Goal: Task Accomplishment & Management: Complete application form

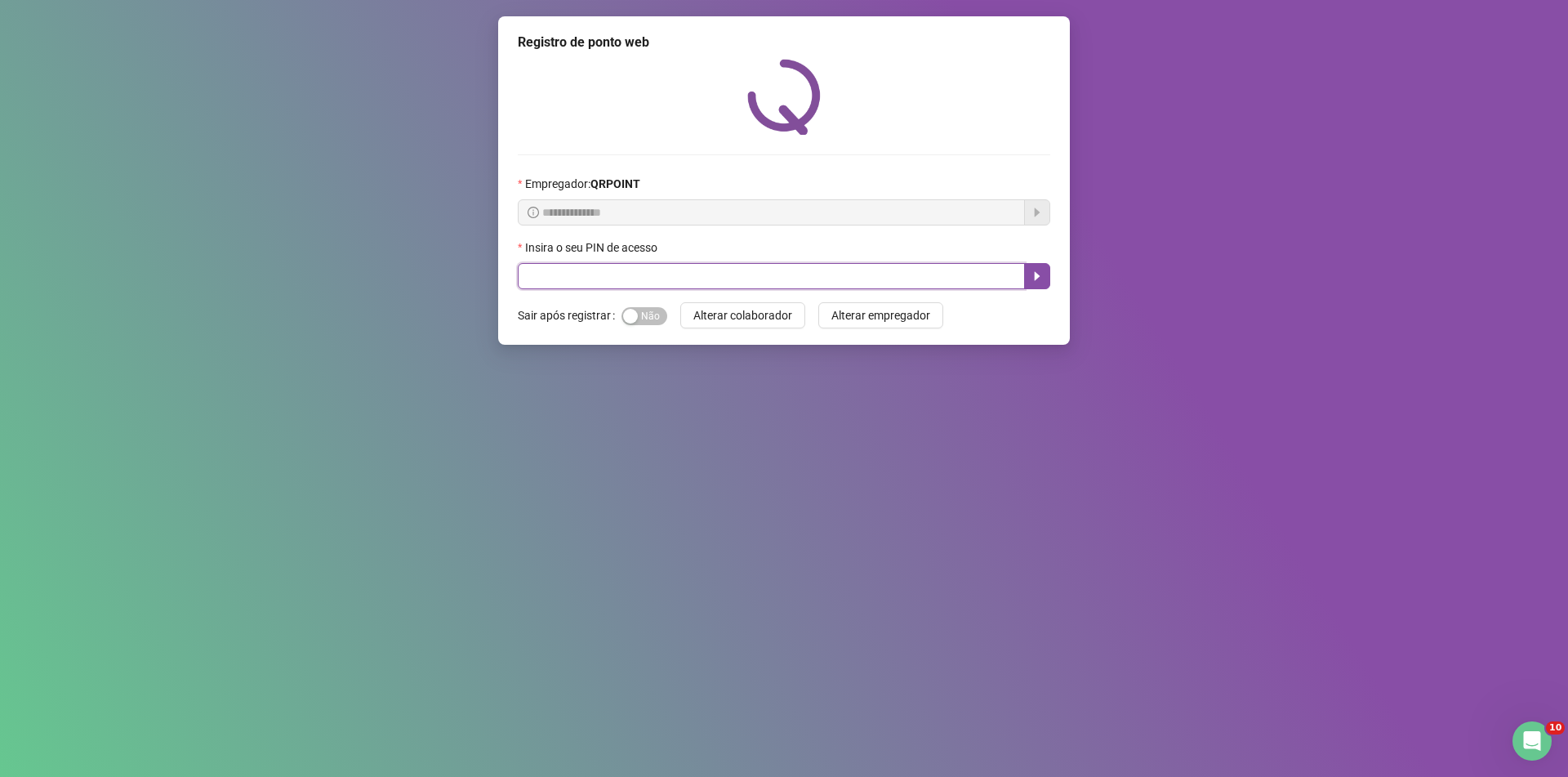
click at [718, 270] on input "text" at bounding box center [771, 277] width 507 height 26
type input "*****"
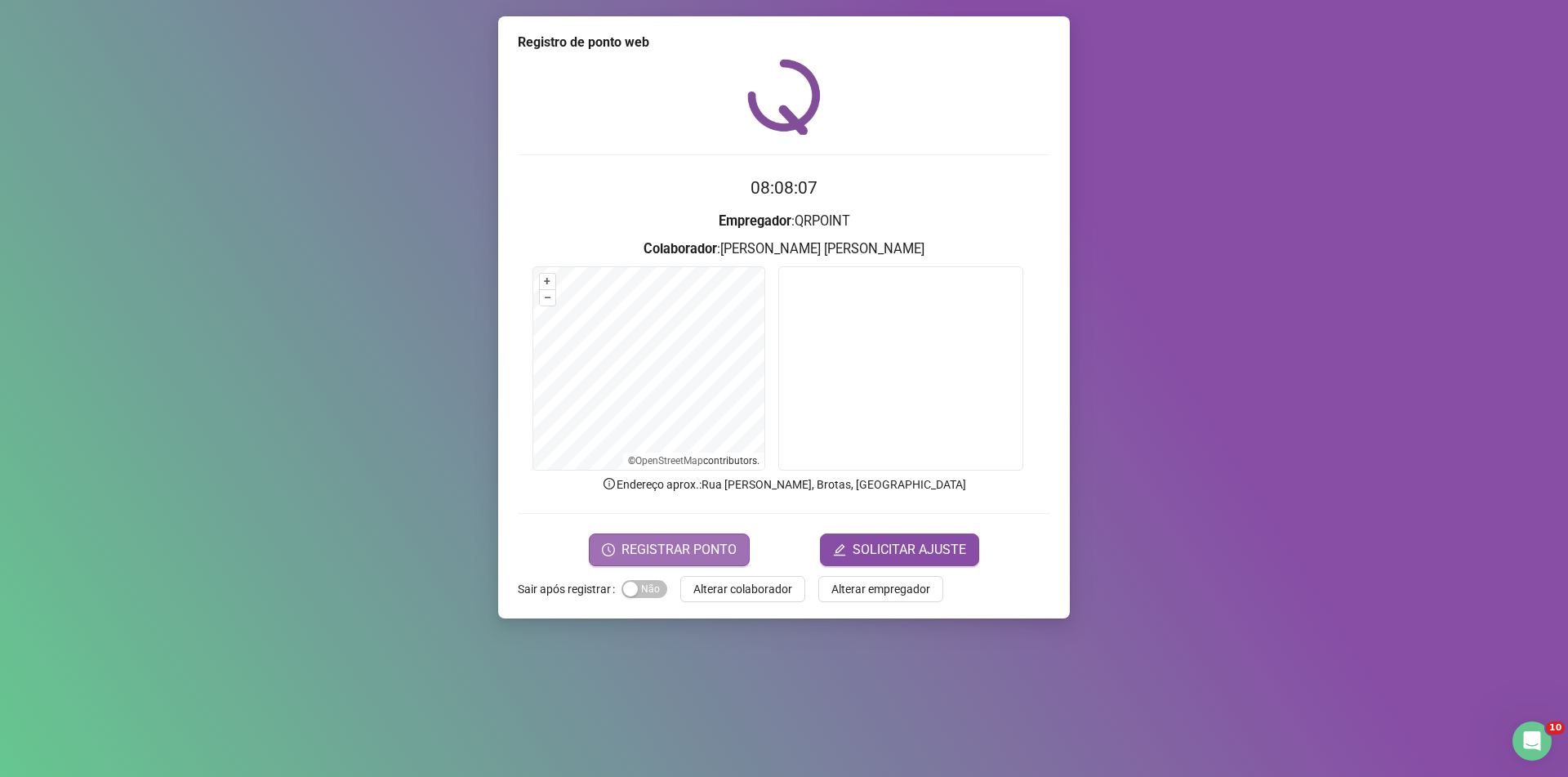
click at [689, 547] on span "REGISTRAR PONTO" at bounding box center [679, 550] width 115 height 20
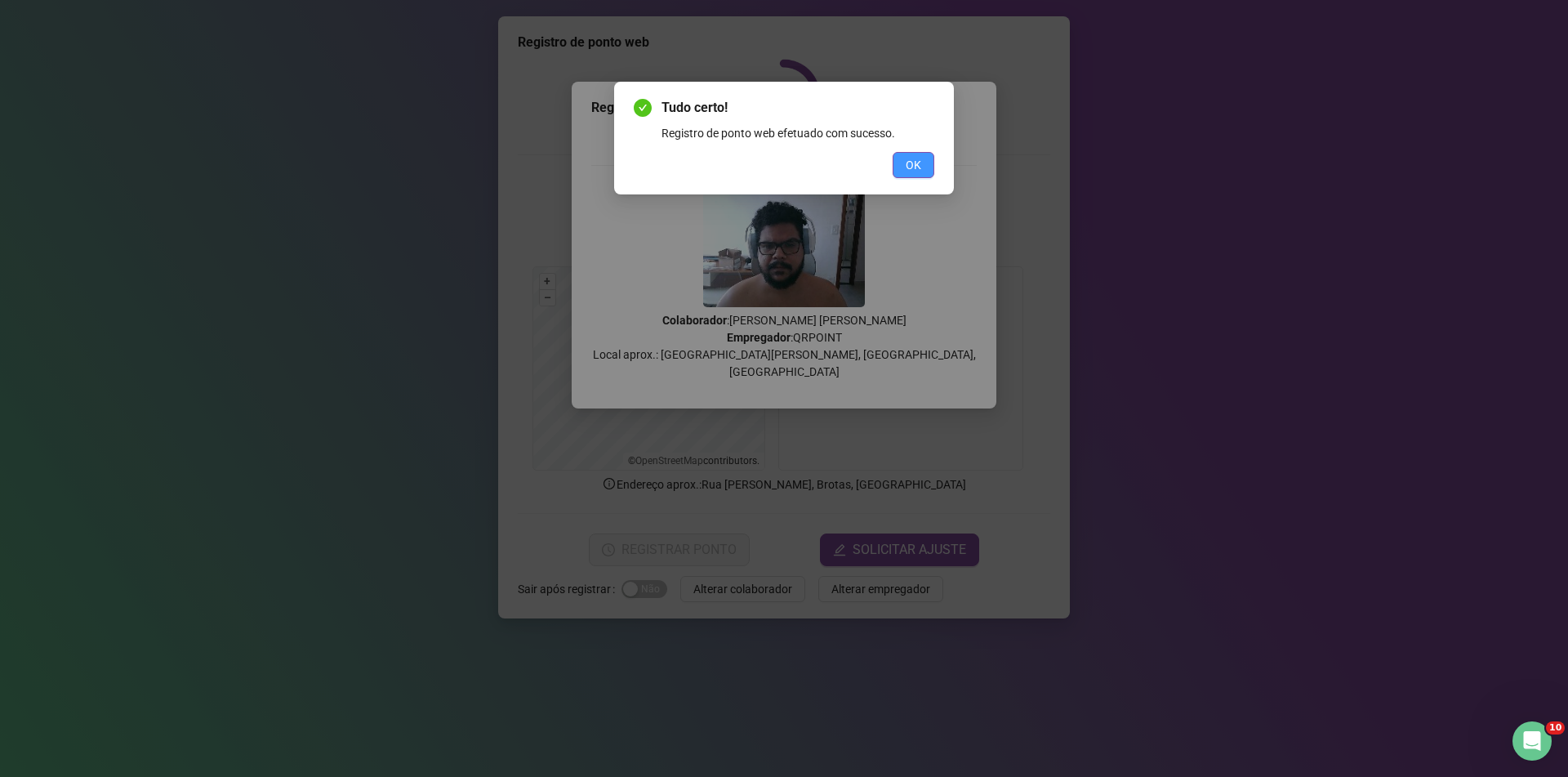
click at [915, 166] on span "OK" at bounding box center [913, 165] width 16 height 18
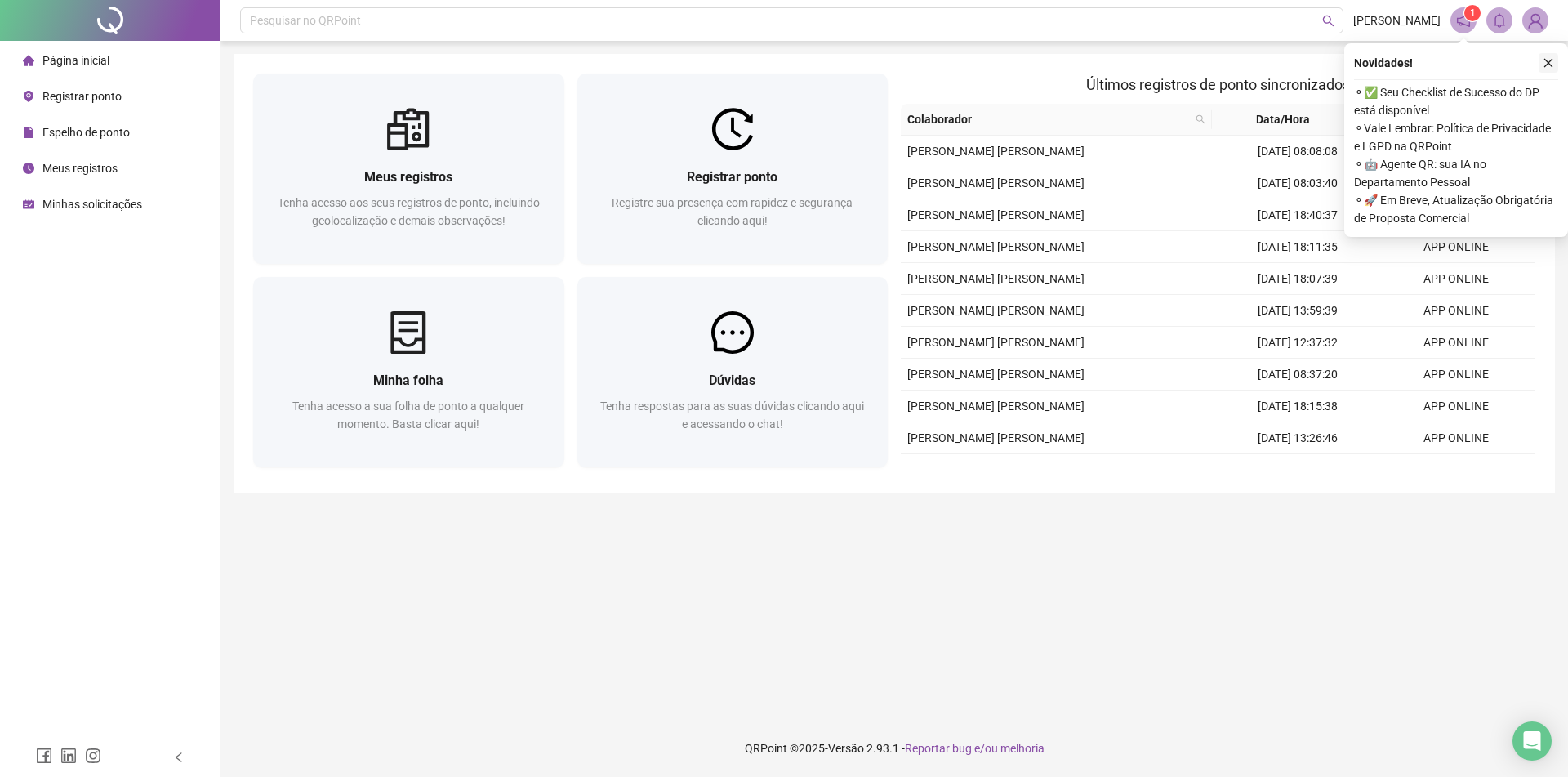
click at [1549, 63] on icon "close" at bounding box center [1548, 63] width 9 height 9
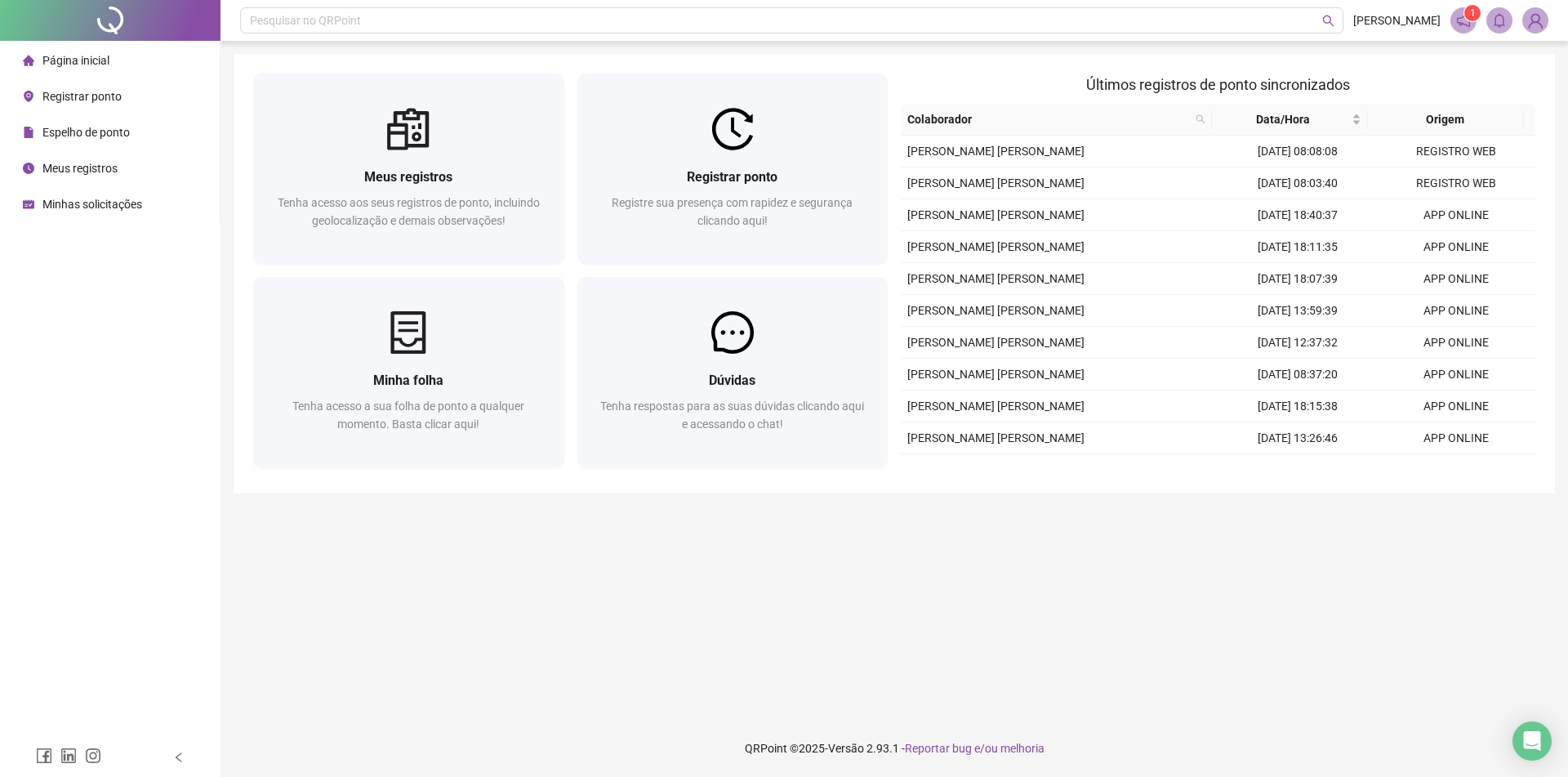
click at [141, 100] on li "Registrar ponto" at bounding box center [109, 96] width 213 height 33
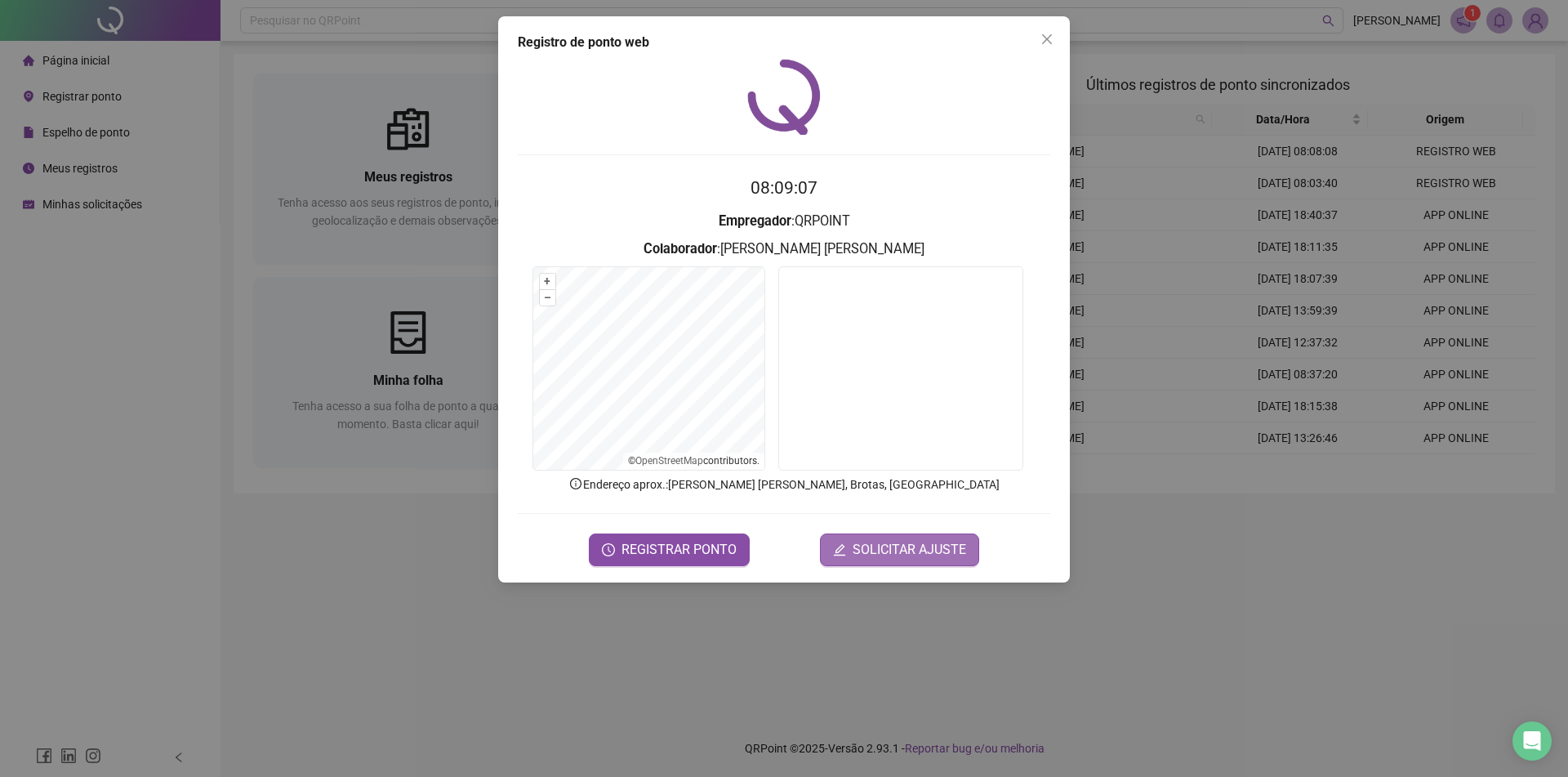
click at [939, 547] on span "SOLICITAR AJUSTE" at bounding box center [909, 550] width 114 height 20
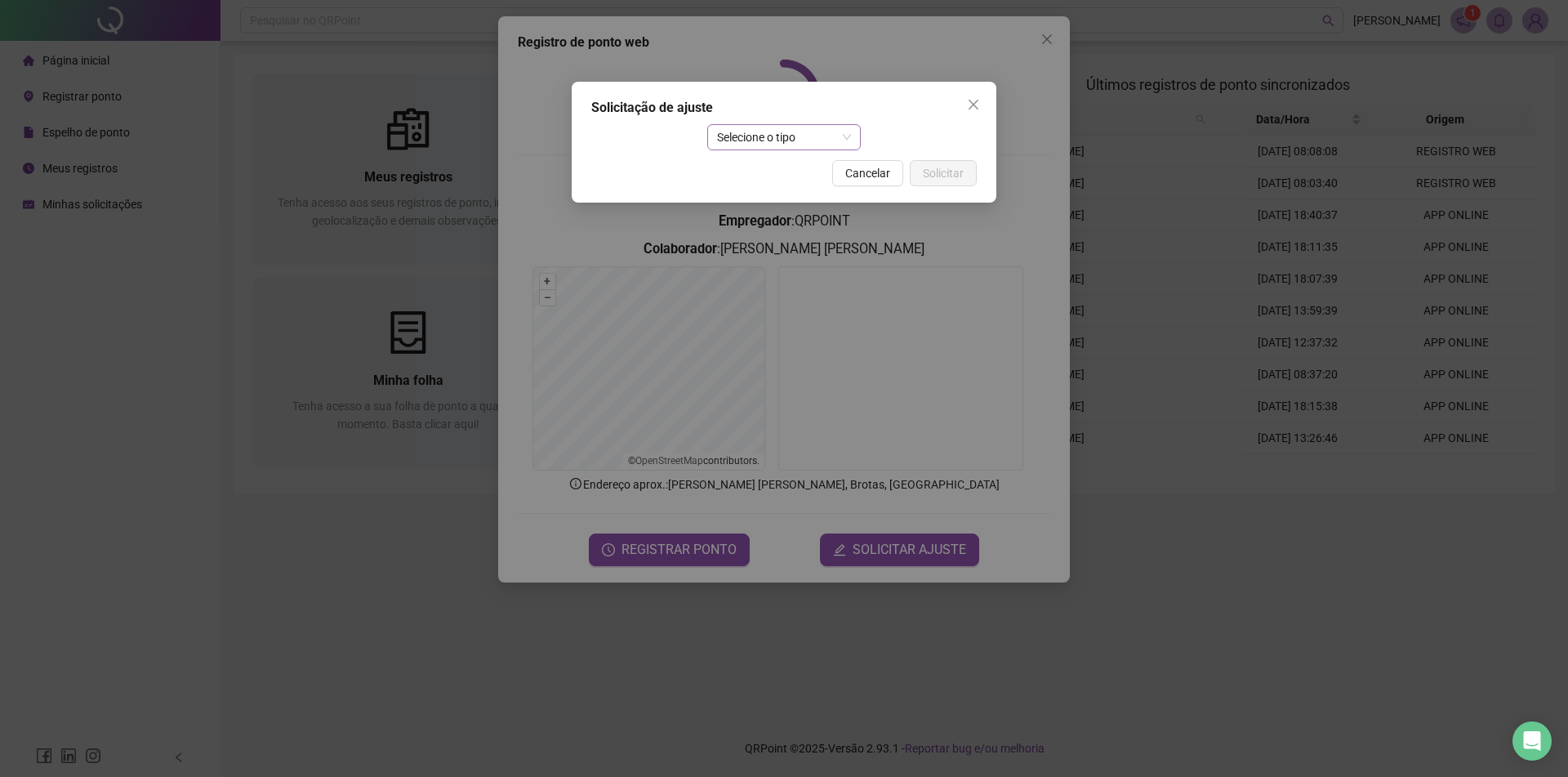
click at [815, 132] on span "Selecione o tipo" at bounding box center [785, 137] width 135 height 25
click at [814, 174] on div "Ajuste manual" at bounding box center [785, 170] width 128 height 18
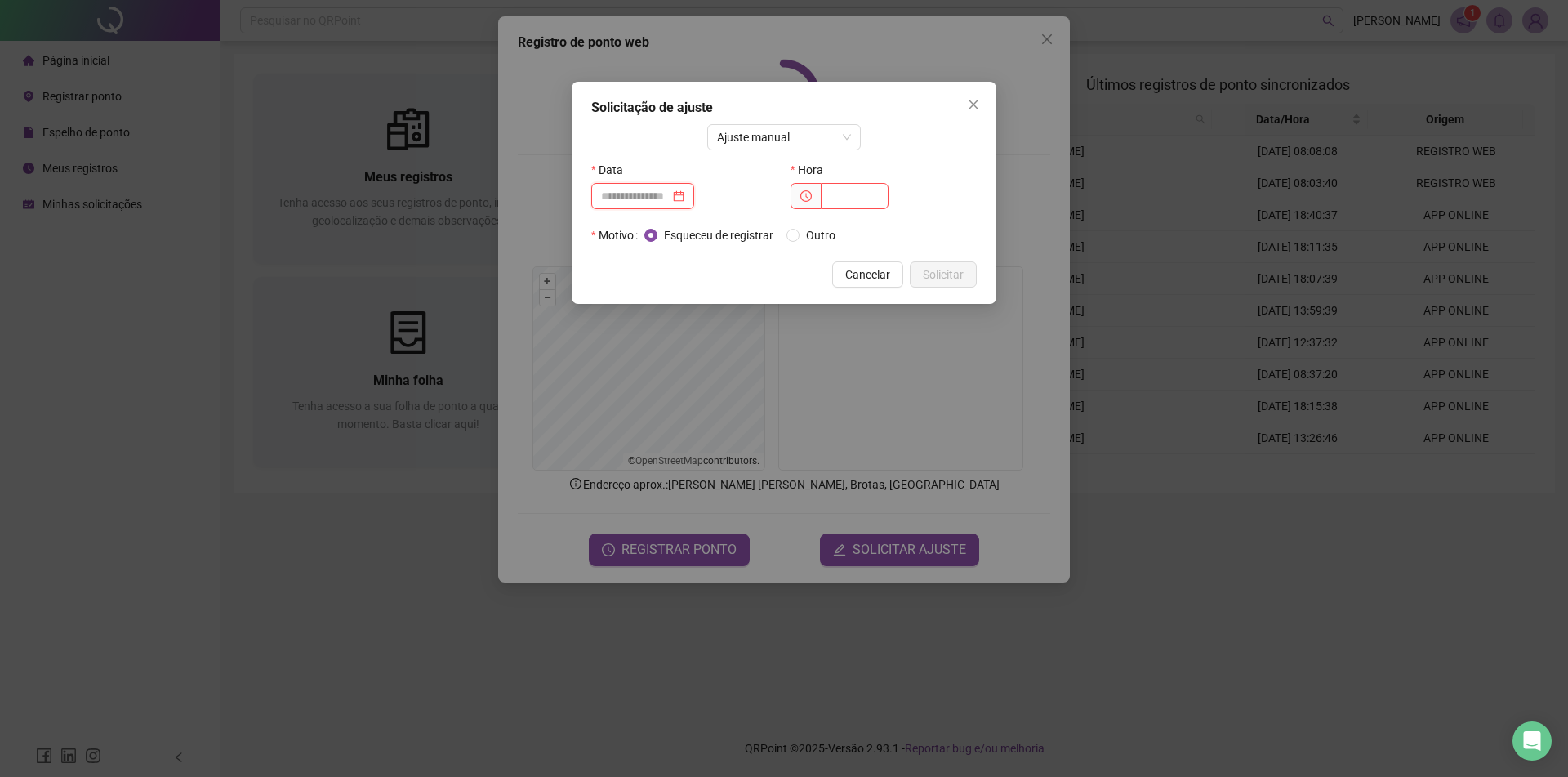
click at [670, 193] on input at bounding box center [635, 196] width 68 height 18
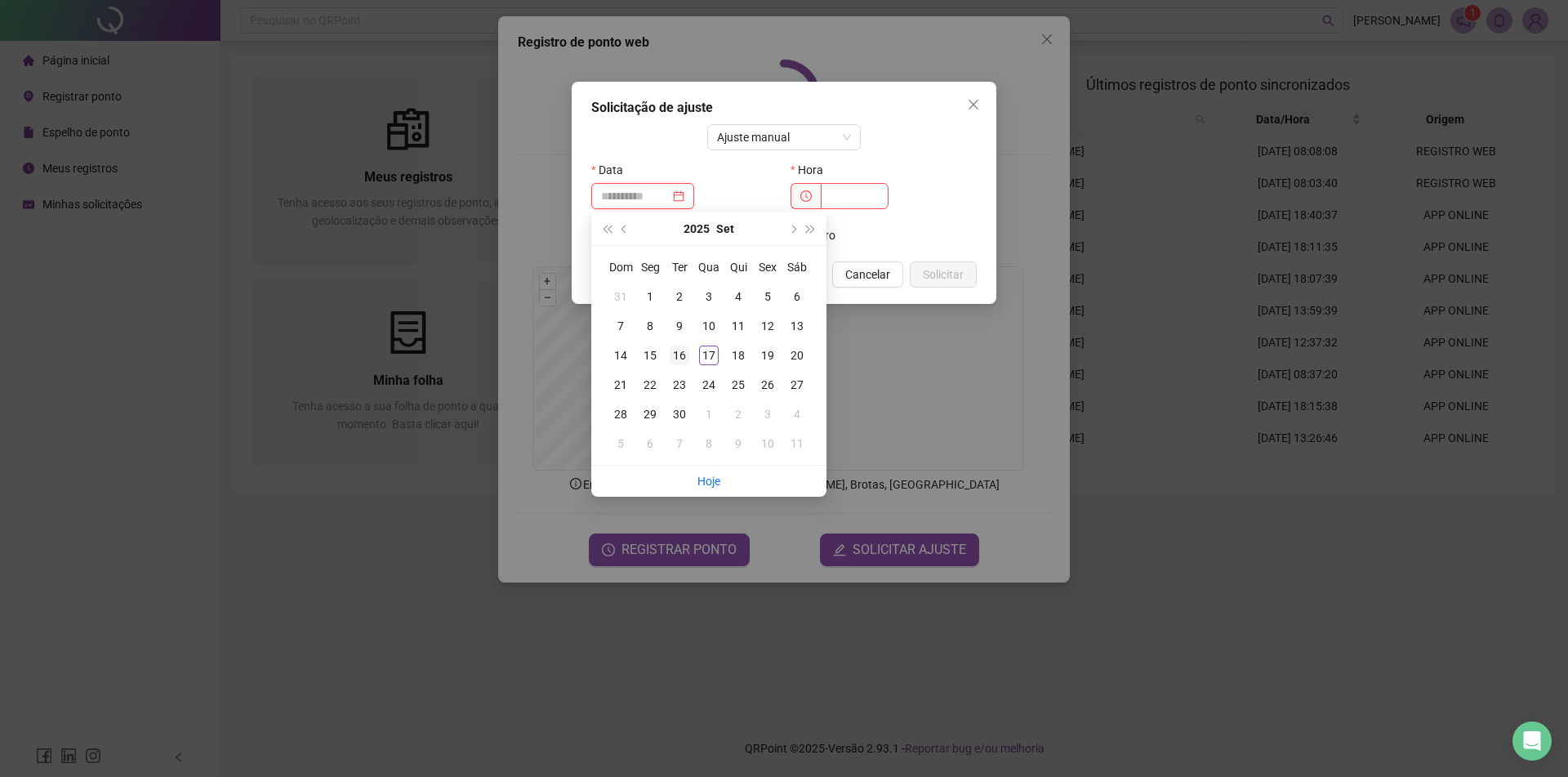
type input "**********"
click at [674, 363] on div "16" at bounding box center [680, 356] width 20 height 20
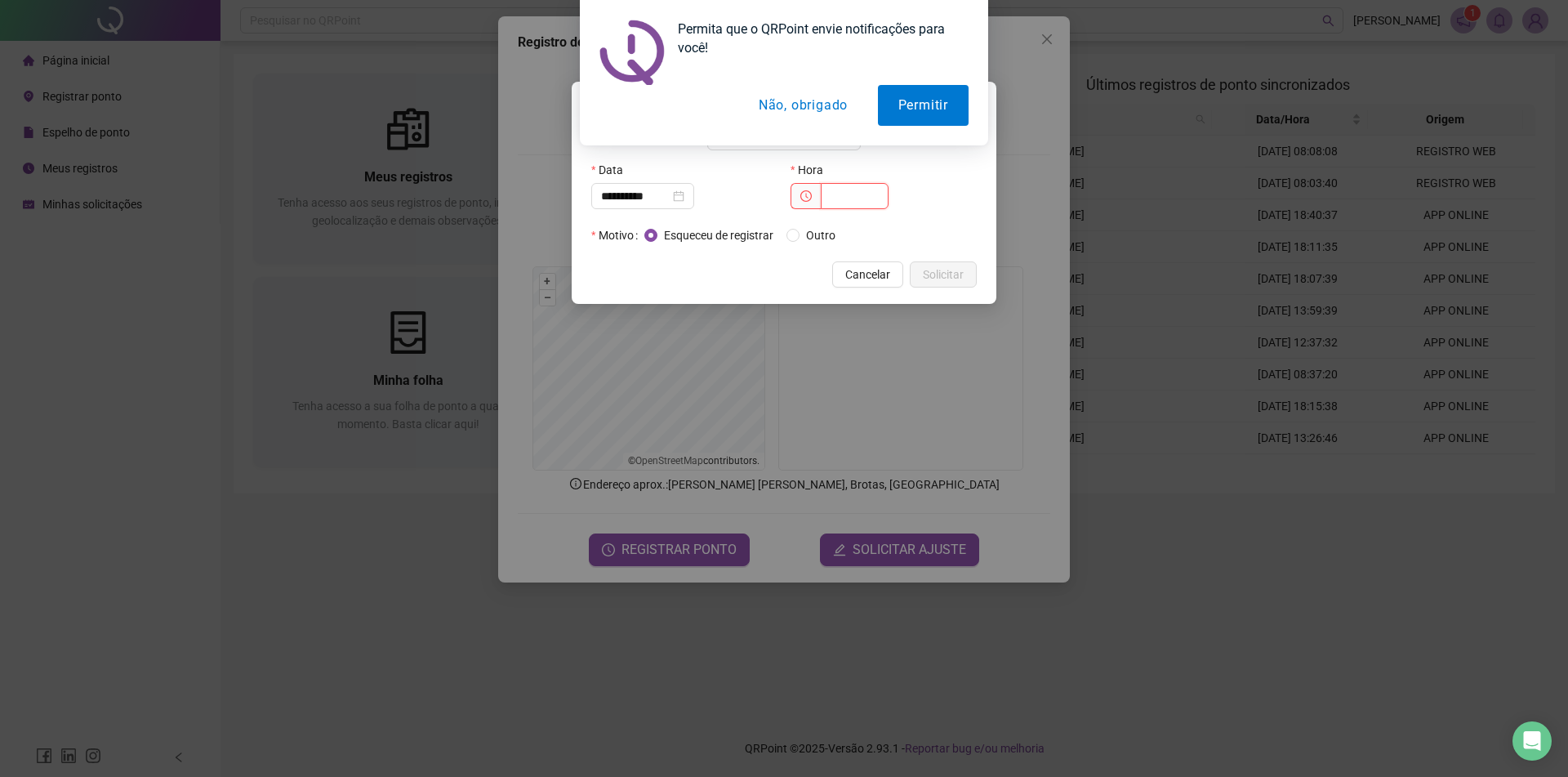
click at [855, 200] on input "text" at bounding box center [855, 196] width 67 height 26
click at [793, 103] on button "Não, obrigado" at bounding box center [803, 105] width 130 height 41
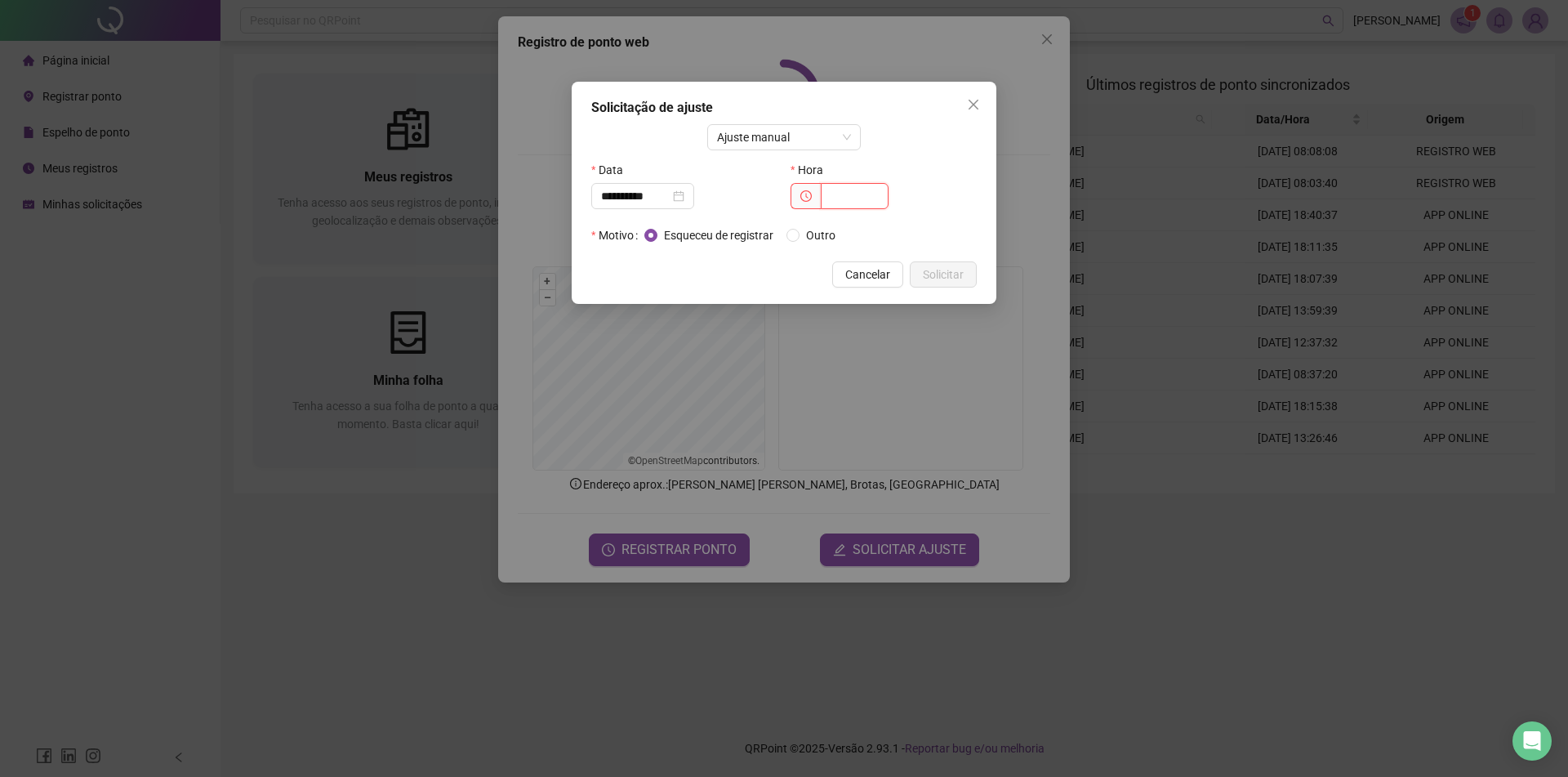
click at [852, 201] on input "text" at bounding box center [855, 196] width 67 height 26
type input "*****"
click at [954, 277] on span "Solicitar" at bounding box center [944, 275] width 41 height 18
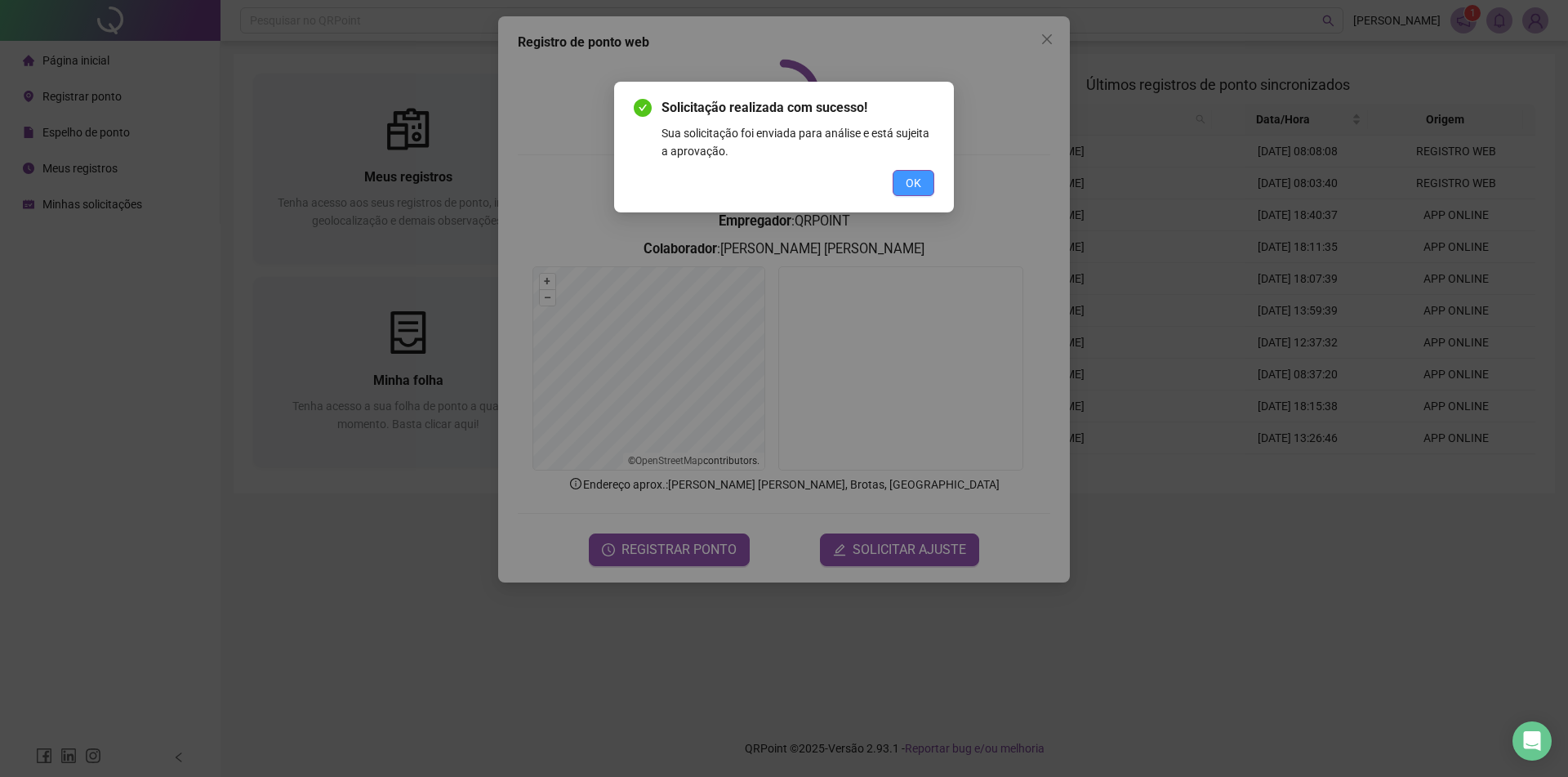
click at [913, 188] on span "OK" at bounding box center [913, 183] width 16 height 18
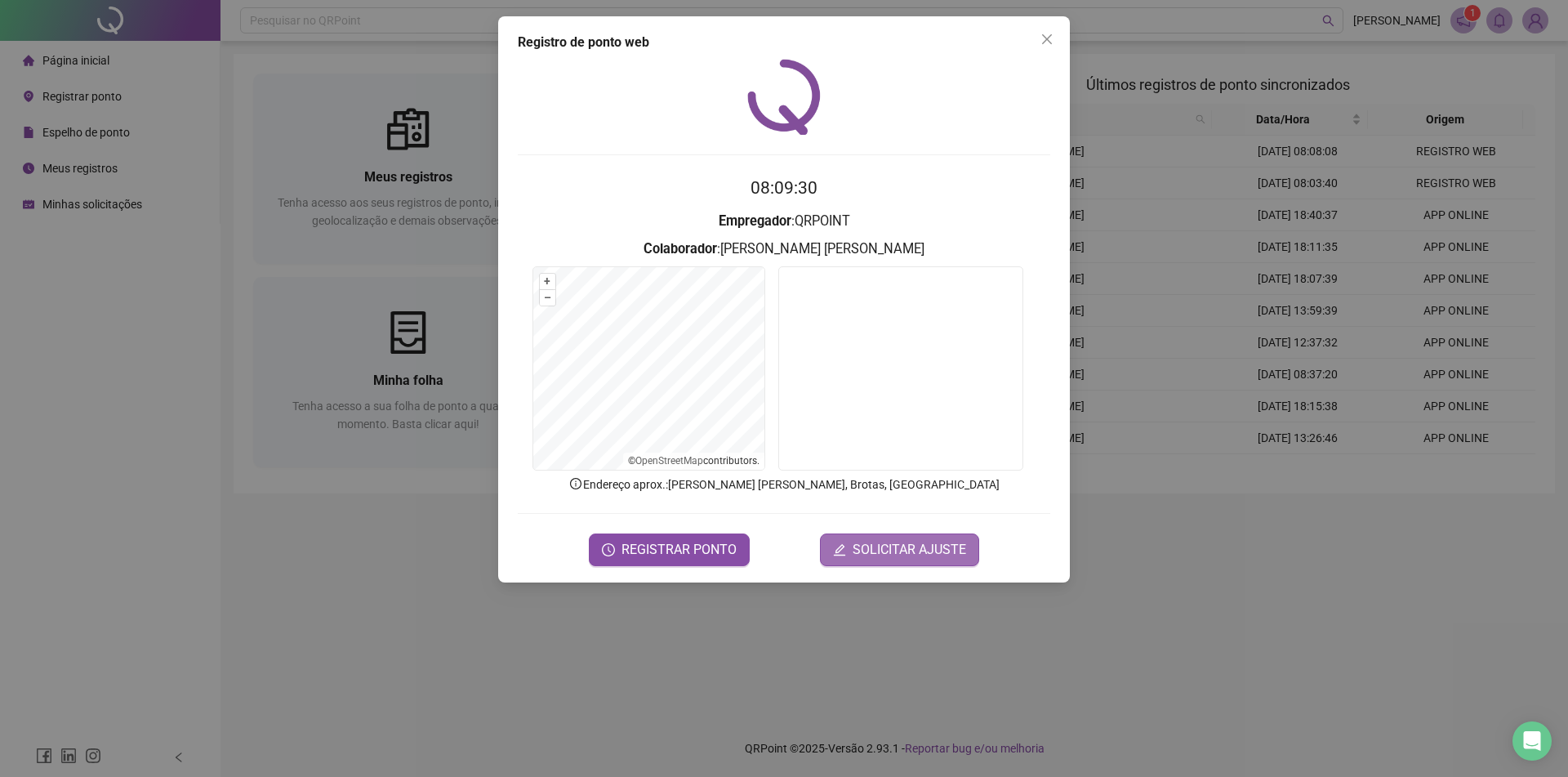
click at [855, 541] on button "SOLICITAR AJUSTE" at bounding box center [900, 550] width 160 height 33
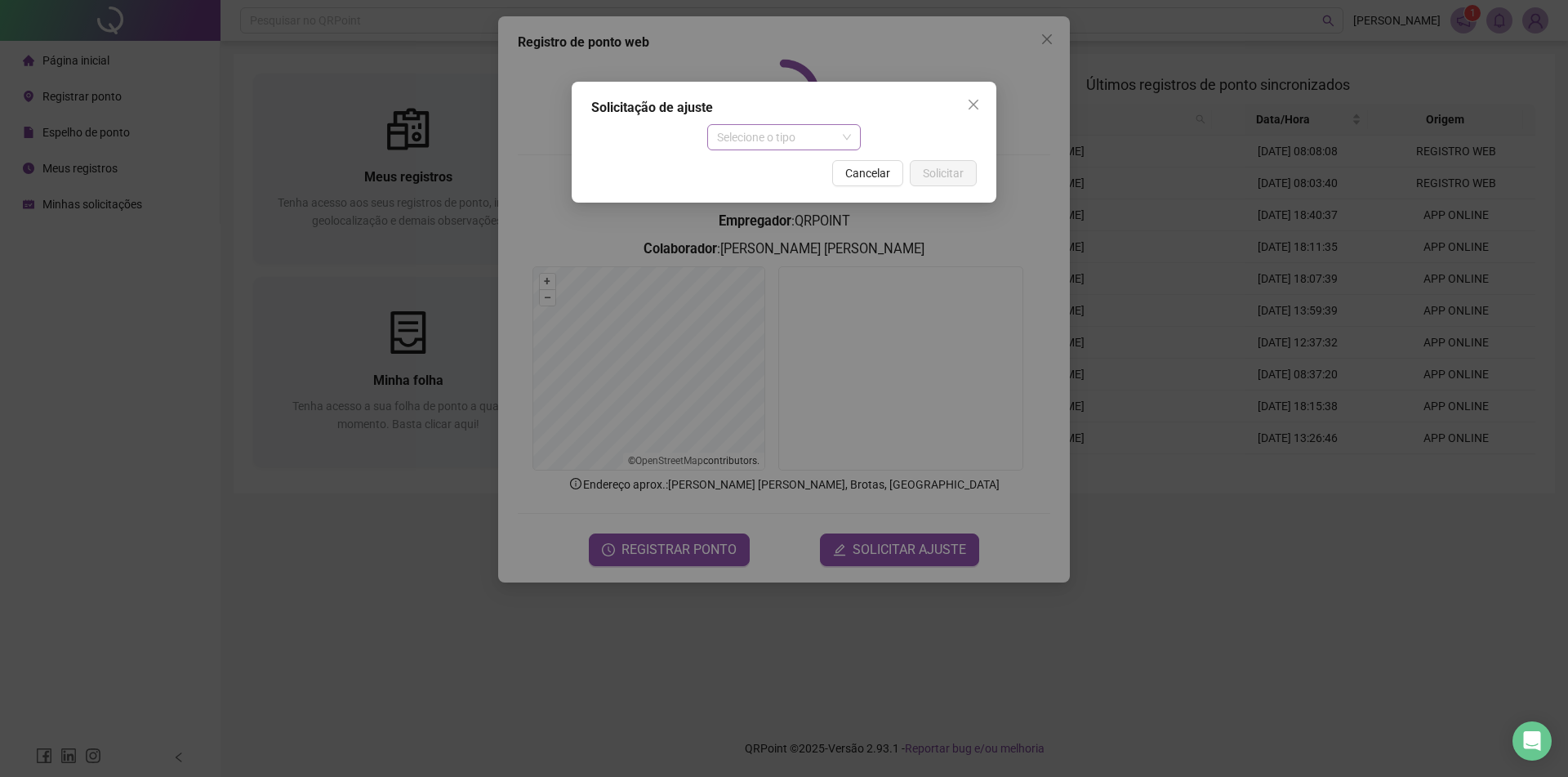
click at [804, 137] on span "Selecione o tipo" at bounding box center [785, 137] width 135 height 25
click at [804, 174] on div "Ajuste manual" at bounding box center [785, 170] width 128 height 18
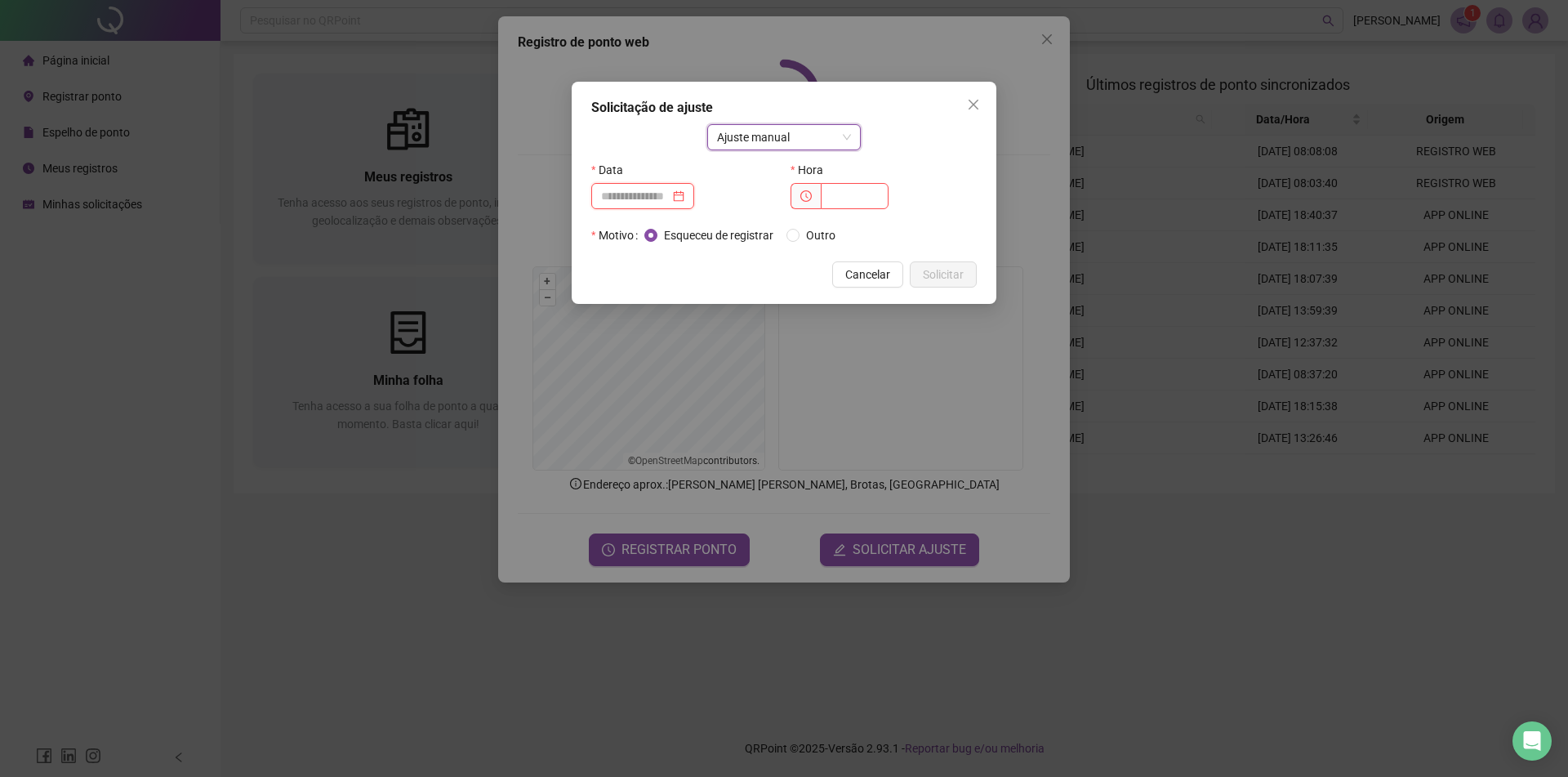
click at [670, 195] on input at bounding box center [635, 196] width 68 height 18
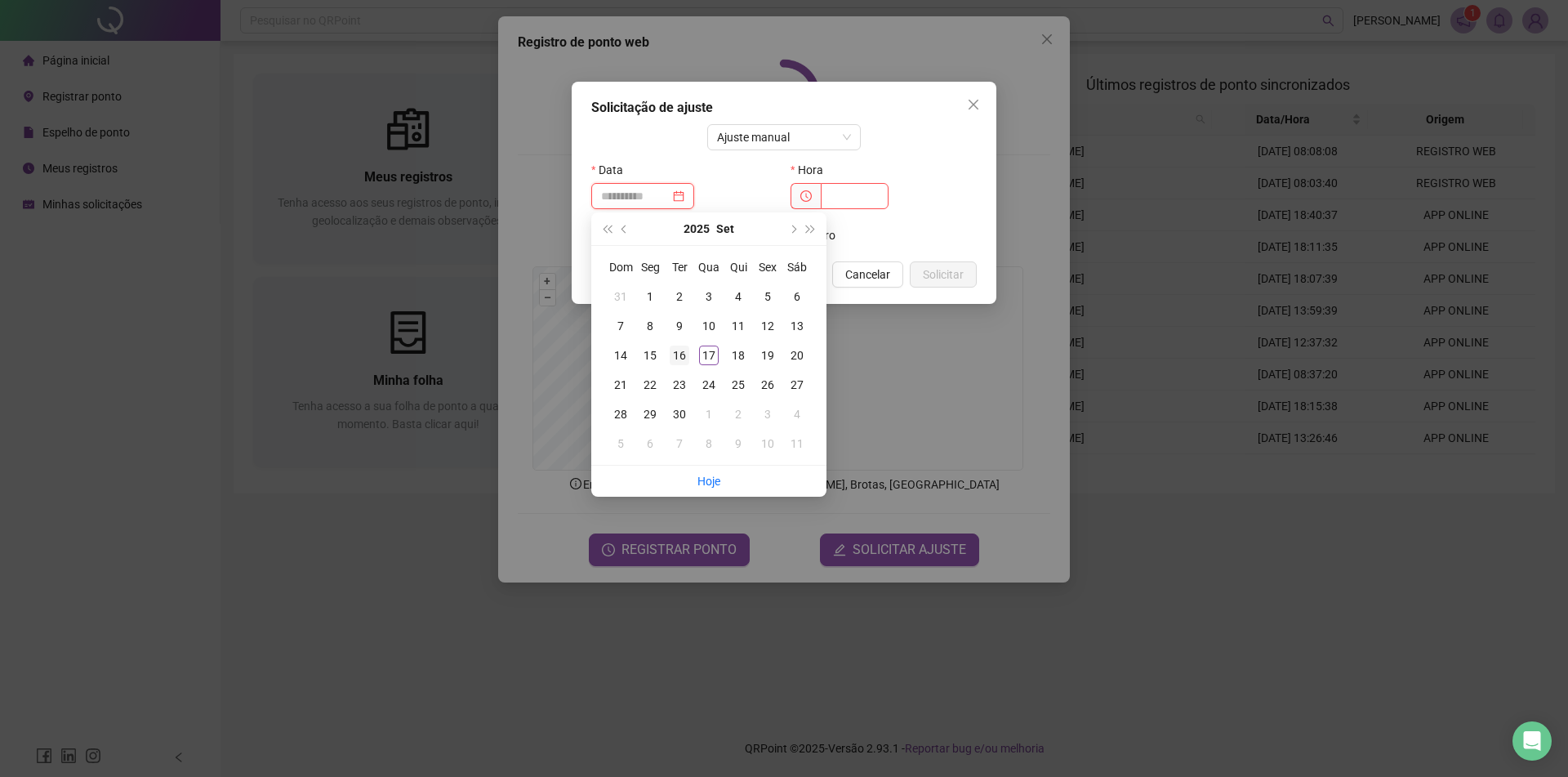
type input "**********"
click at [685, 353] on div "16" at bounding box center [680, 356] width 20 height 20
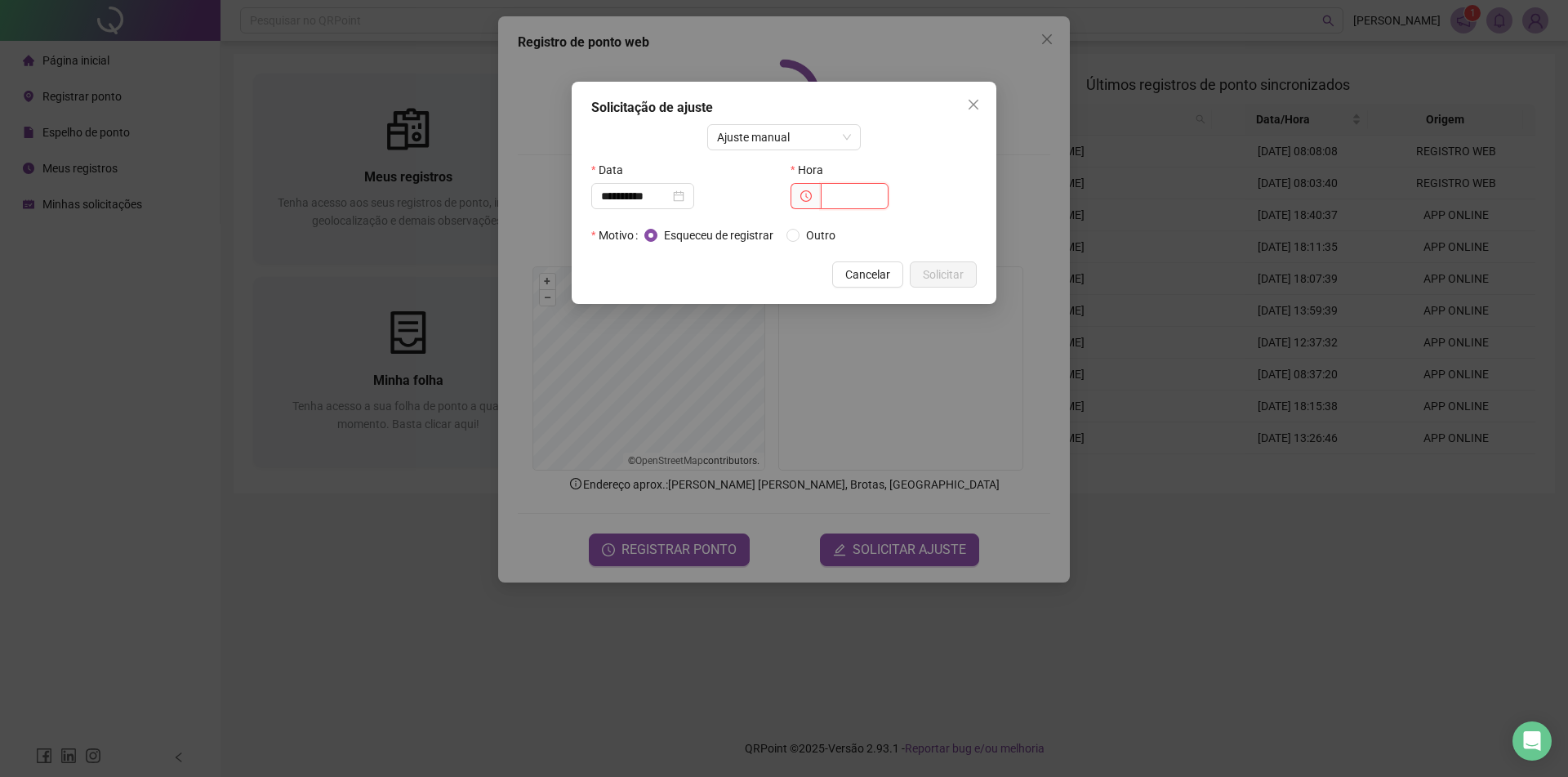
click at [859, 199] on input "text" at bounding box center [855, 196] width 67 height 26
type input "*****"
click at [931, 263] on button "Solicitar" at bounding box center [943, 275] width 67 height 26
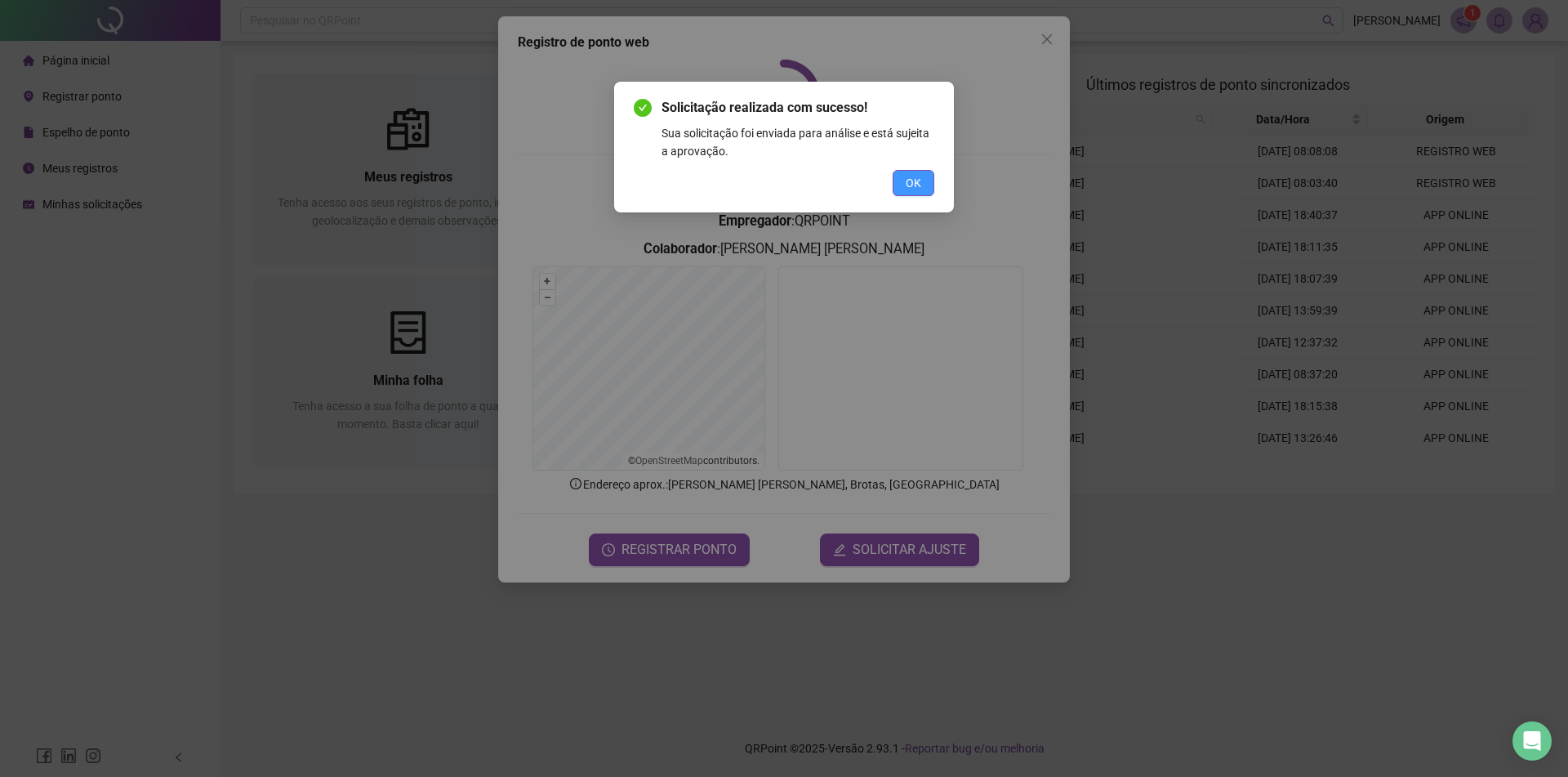
click at [910, 184] on span "OK" at bounding box center [913, 183] width 16 height 18
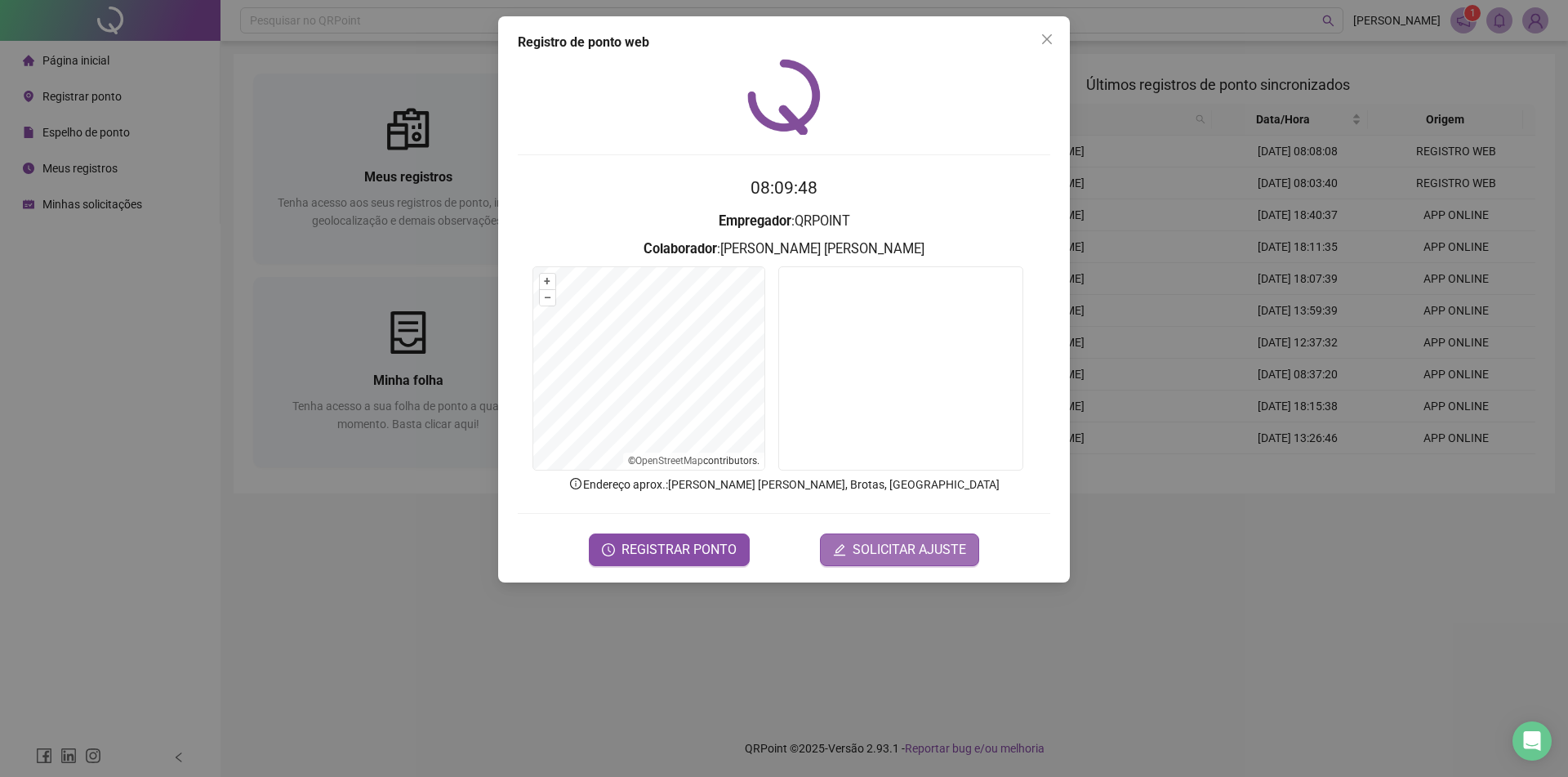
click at [876, 546] on span "SOLICITAR AJUSTE" at bounding box center [909, 550] width 114 height 20
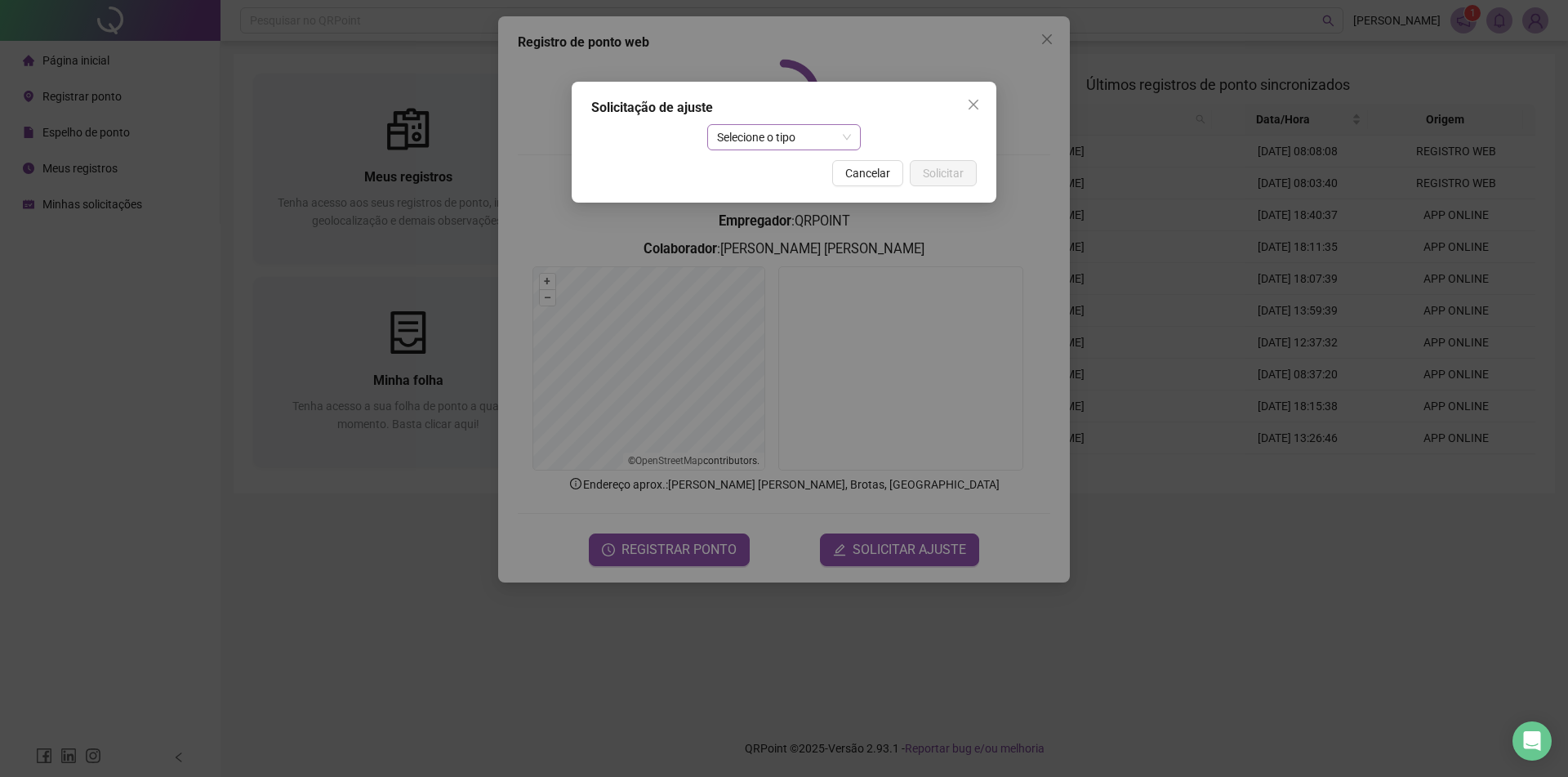
click at [770, 148] on span "Selecione o tipo" at bounding box center [785, 137] width 135 height 25
click at [799, 182] on div "Ajuste manual" at bounding box center [785, 170] width 148 height 26
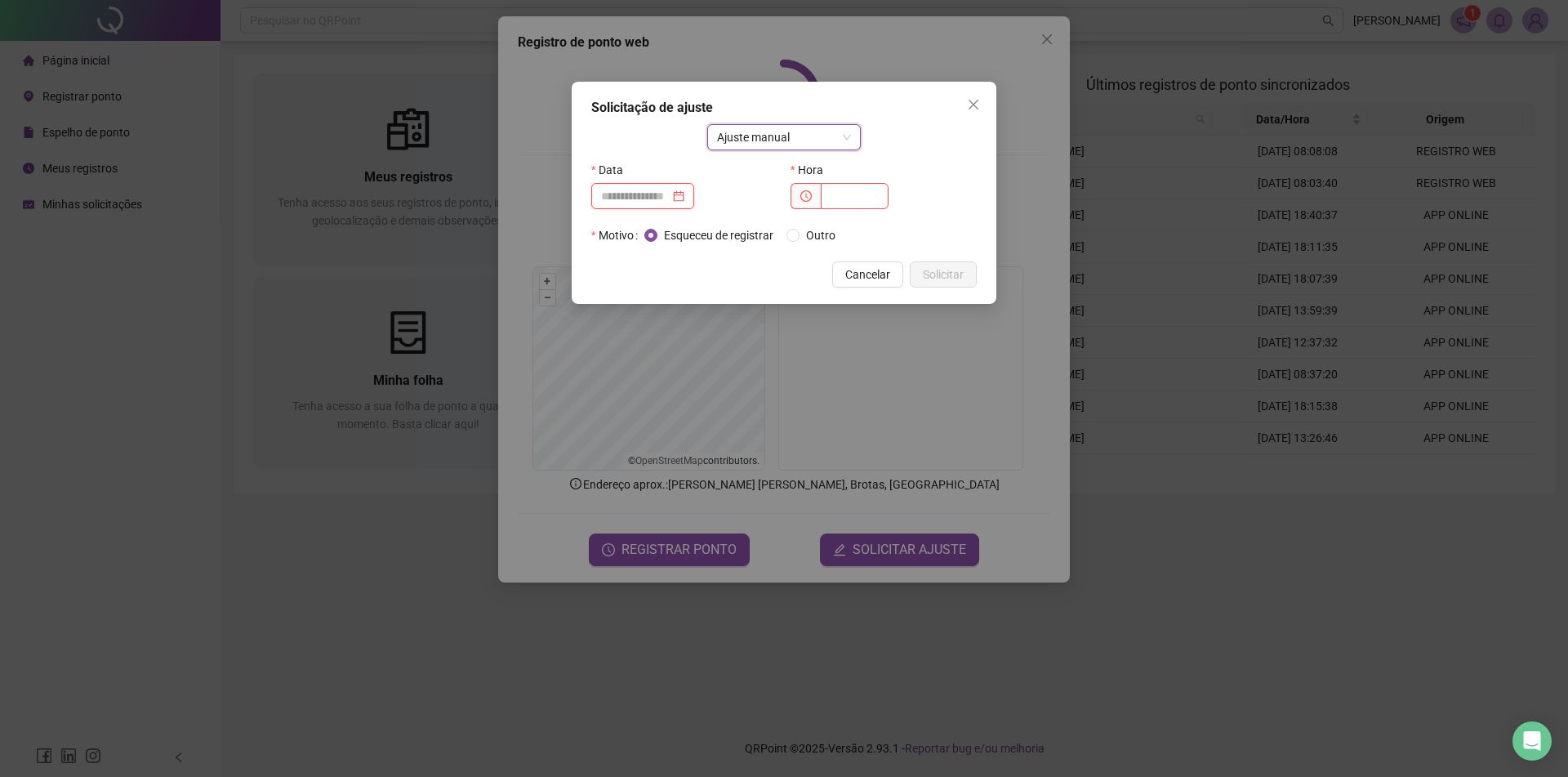
click at [670, 188] on input at bounding box center [635, 196] width 68 height 18
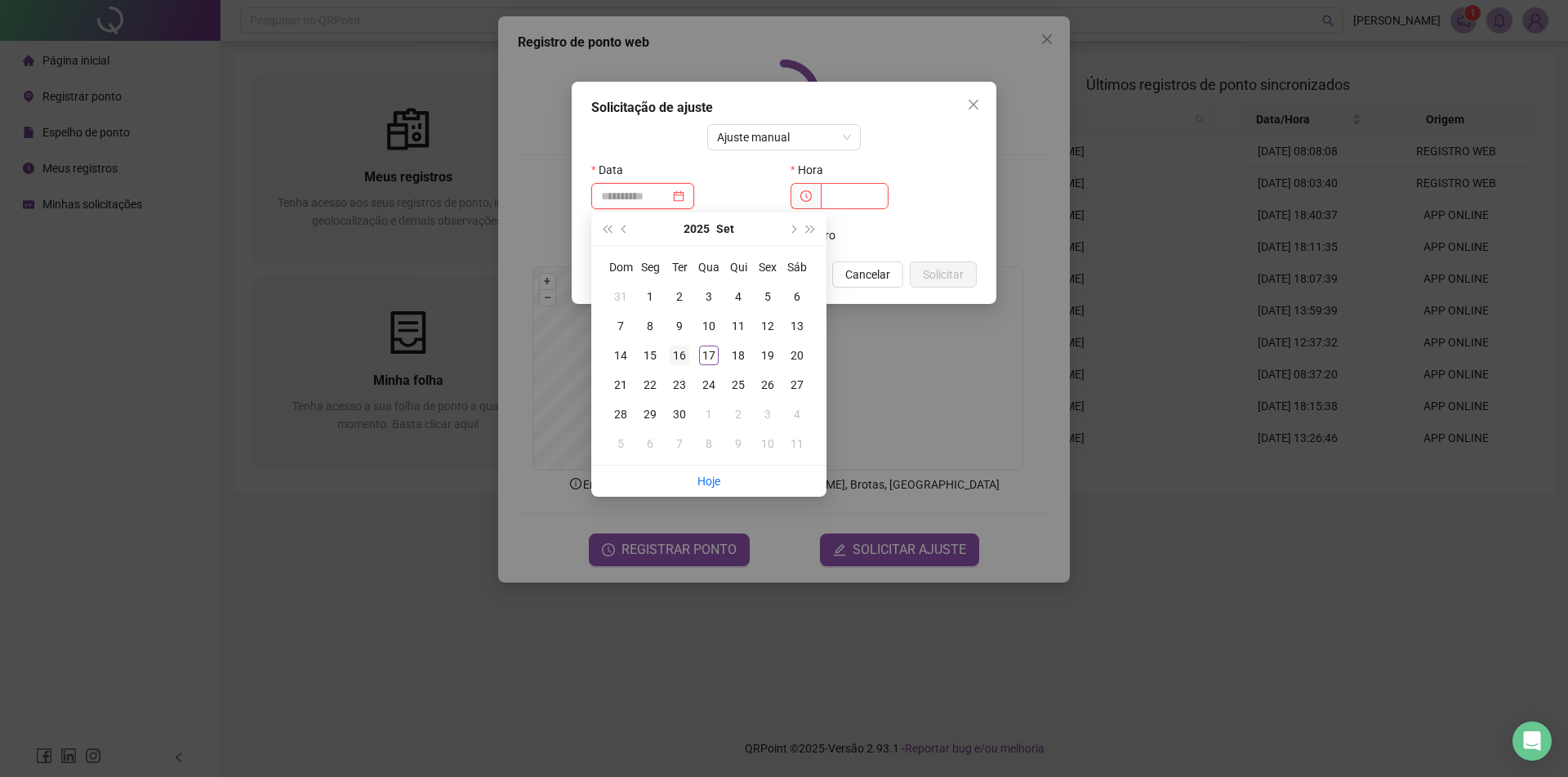
type input "**********"
click at [684, 356] on div "16" at bounding box center [680, 356] width 20 height 20
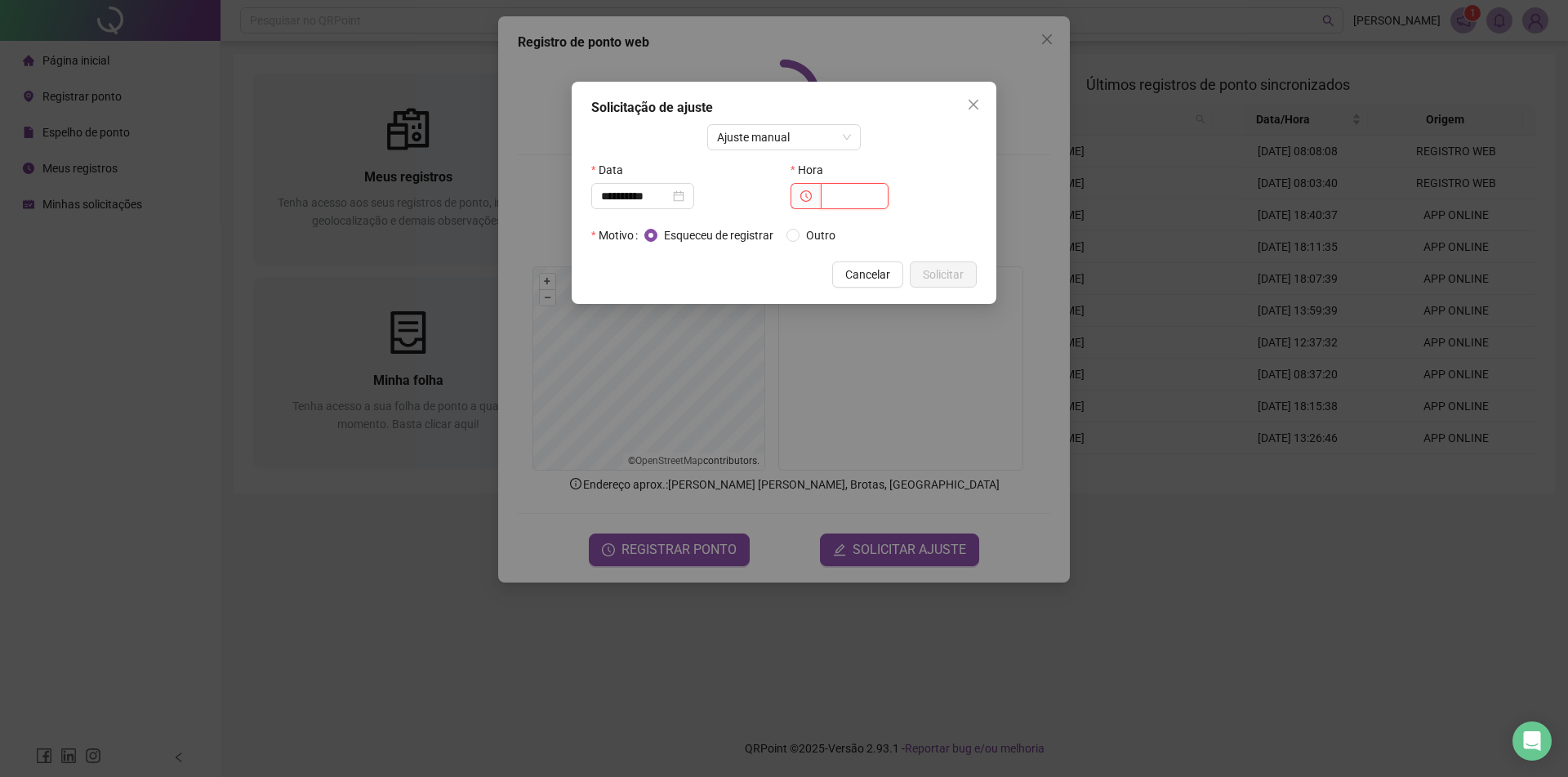
click at [833, 206] on input "text" at bounding box center [855, 196] width 67 height 26
type input "*****"
click at [961, 272] on span "Solicitar" at bounding box center [944, 275] width 41 height 18
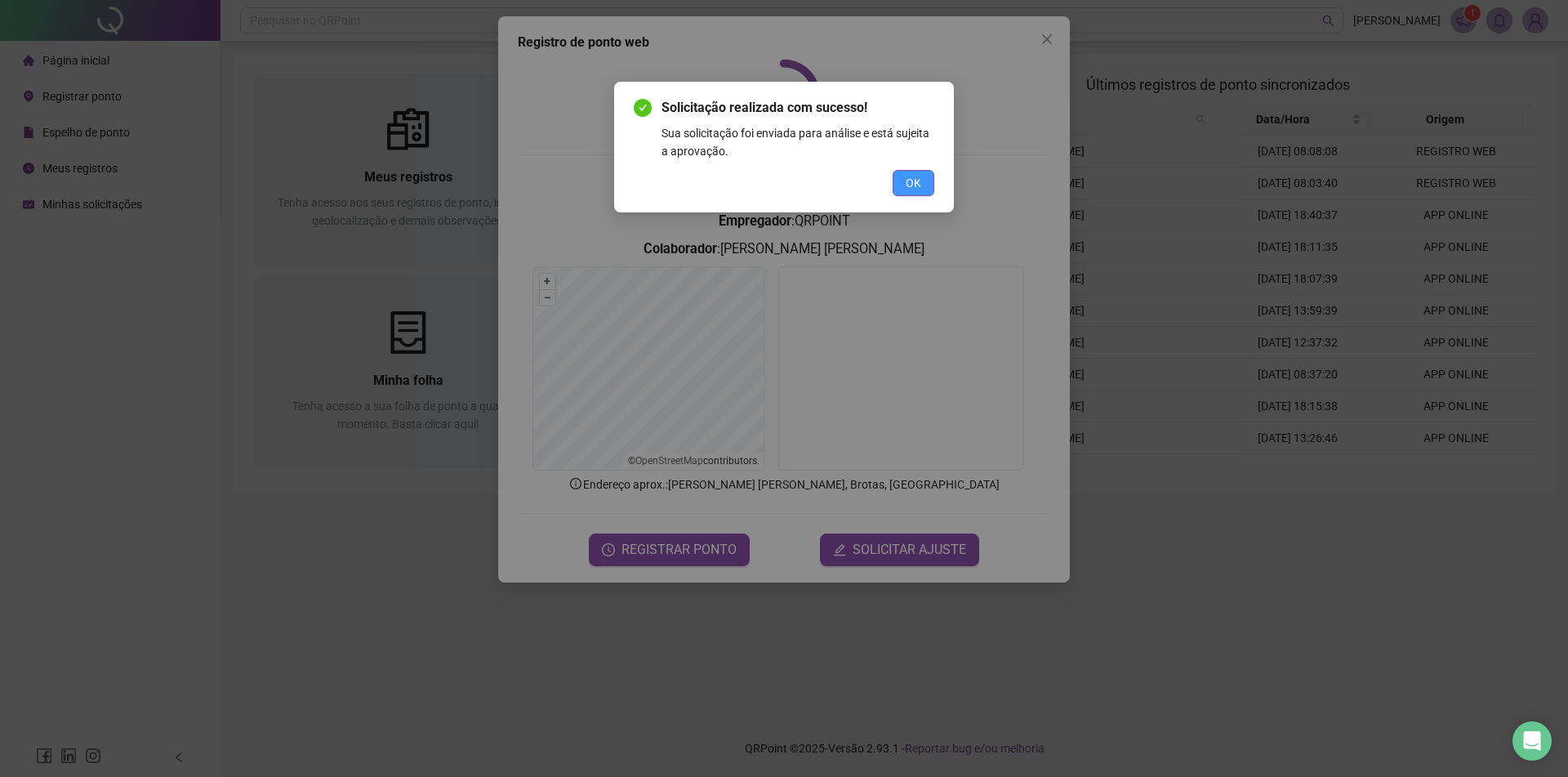
click at [923, 176] on button "OK" at bounding box center [913, 183] width 42 height 26
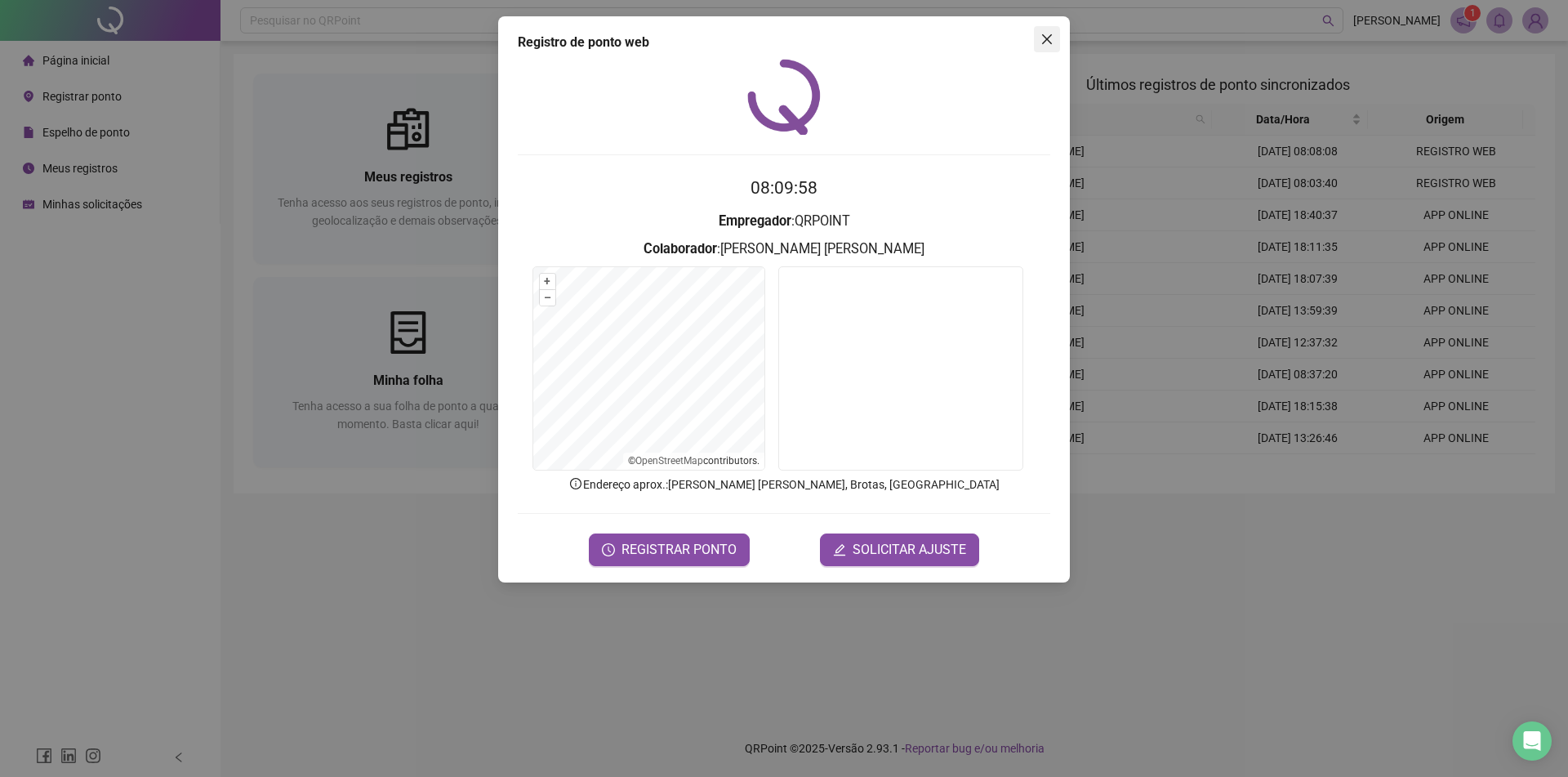
click at [1044, 36] on icon "close" at bounding box center [1047, 40] width 10 height 10
